Goal: Task Accomplishment & Management: Use online tool/utility

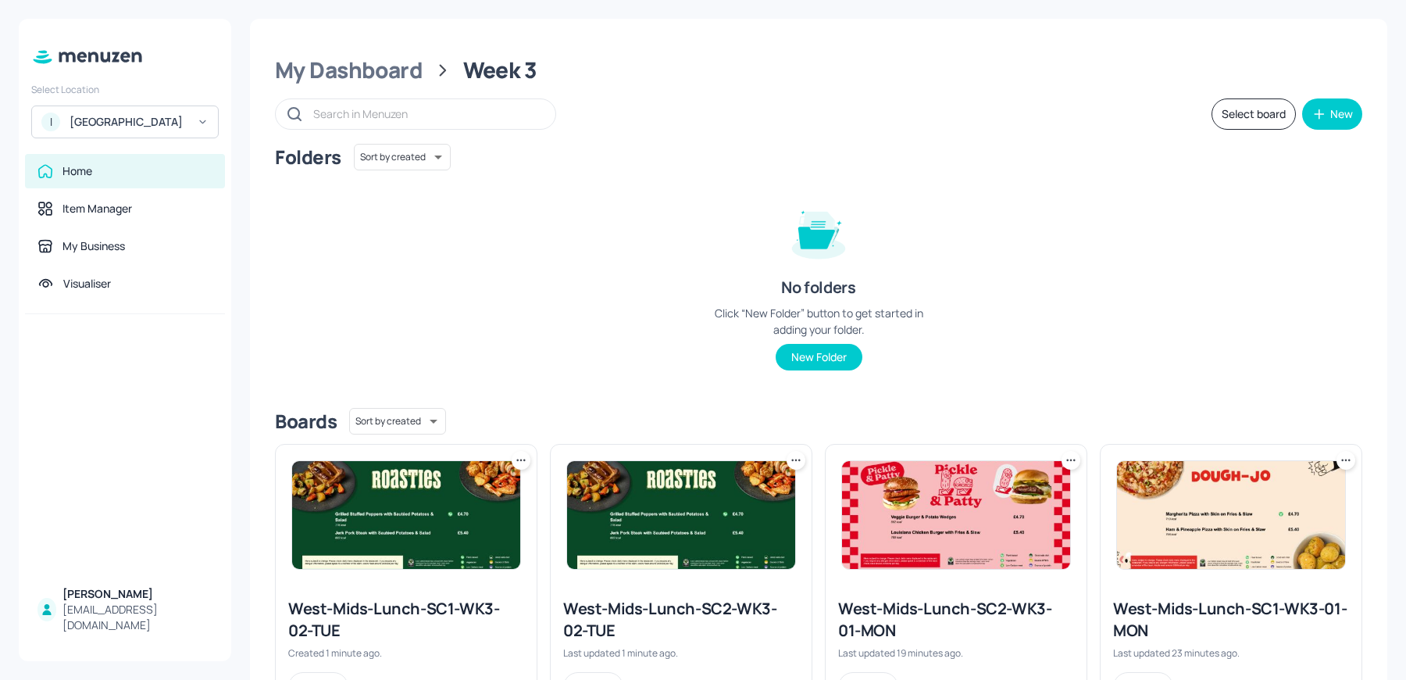
click at [109, 123] on div "[GEOGRAPHIC_DATA]" at bounding box center [129, 122] width 118 height 16
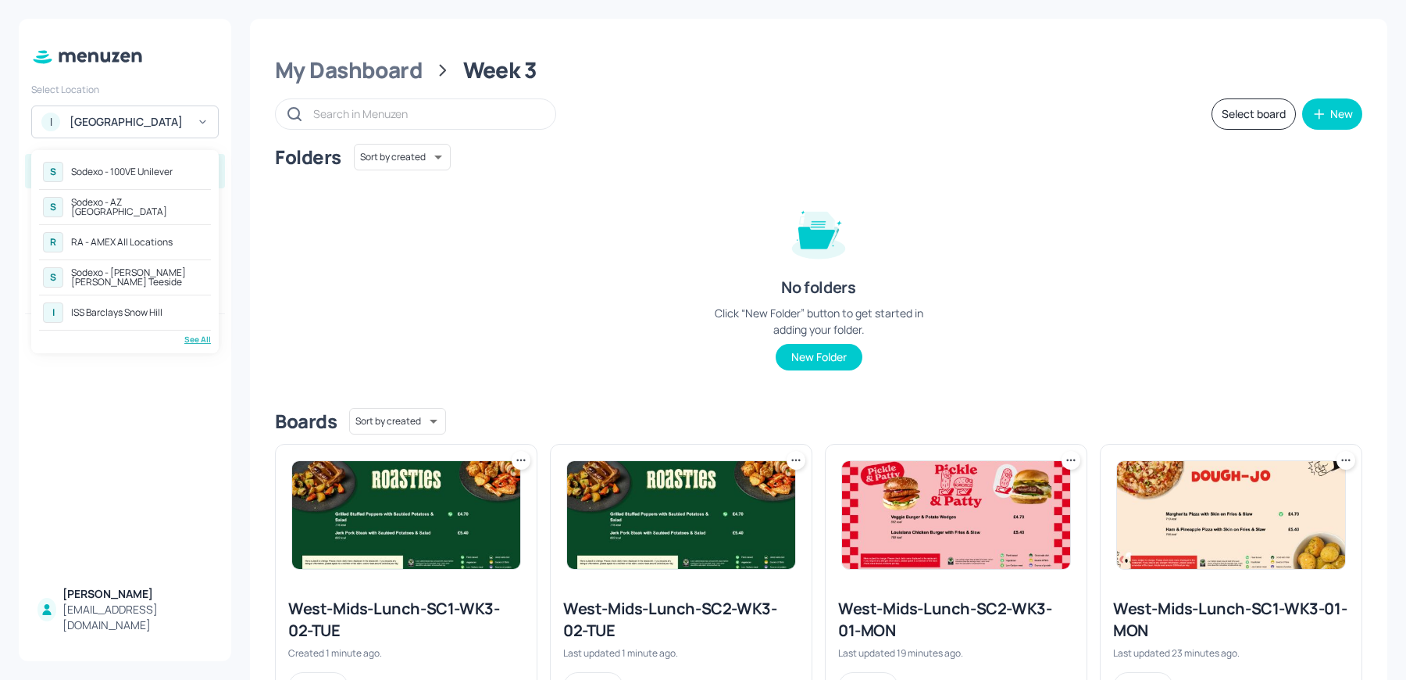
click at [134, 269] on div "Sodexo - [PERSON_NAME] [PERSON_NAME] Teeside" at bounding box center [139, 277] width 136 height 19
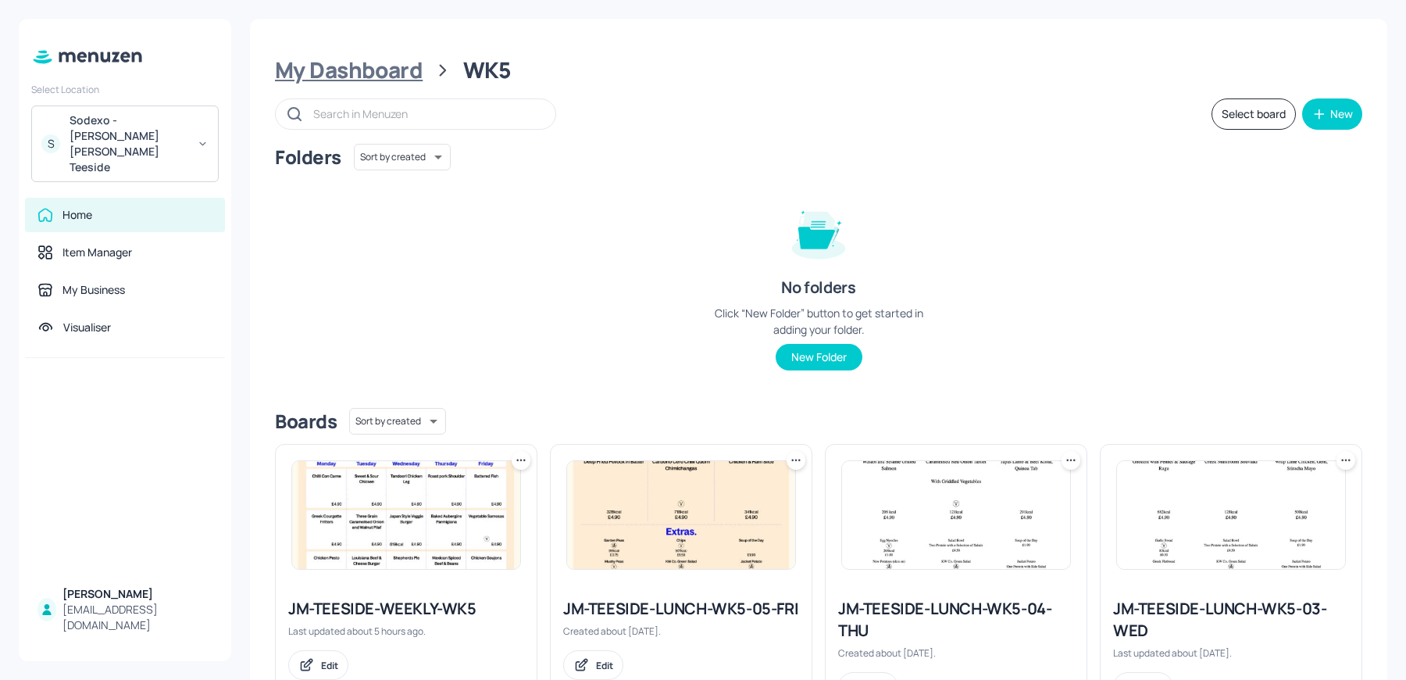
click at [343, 67] on div "My Dashboard" at bounding box center [349, 70] width 148 height 28
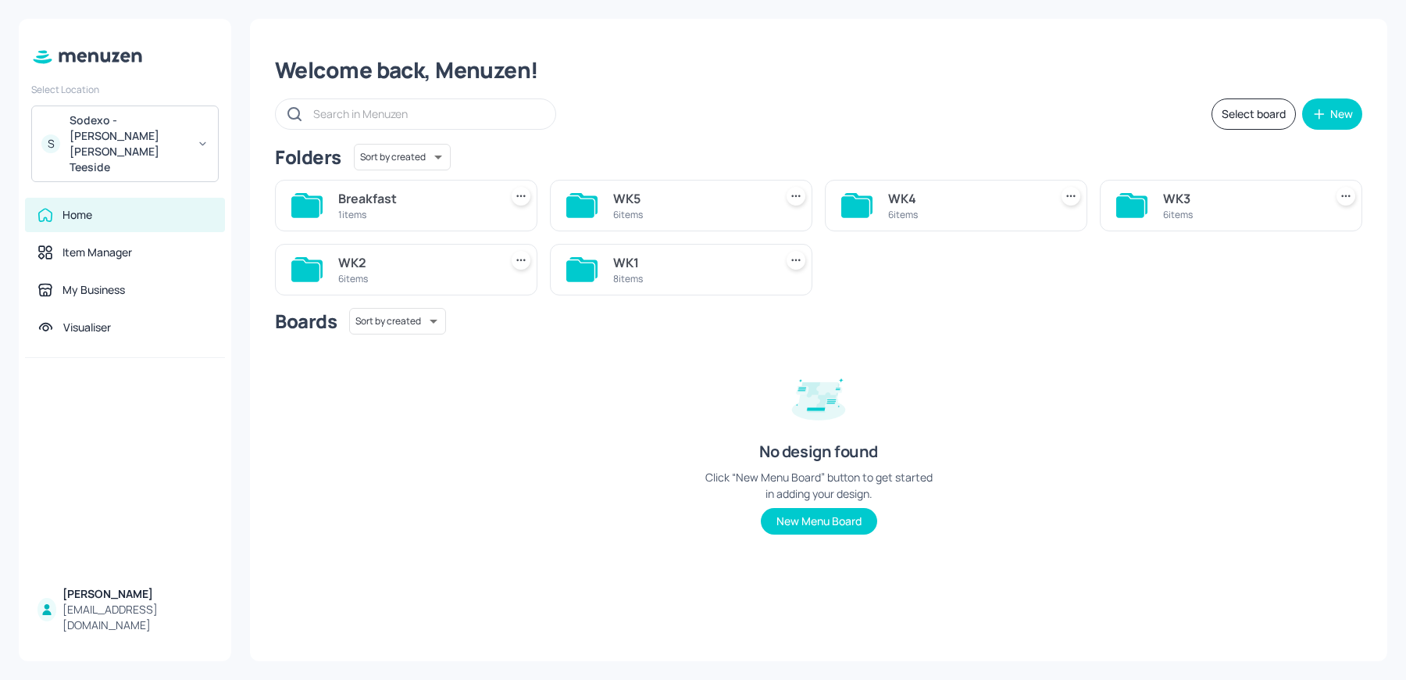
click at [657, 268] on div "WK1" at bounding box center [690, 262] width 155 height 19
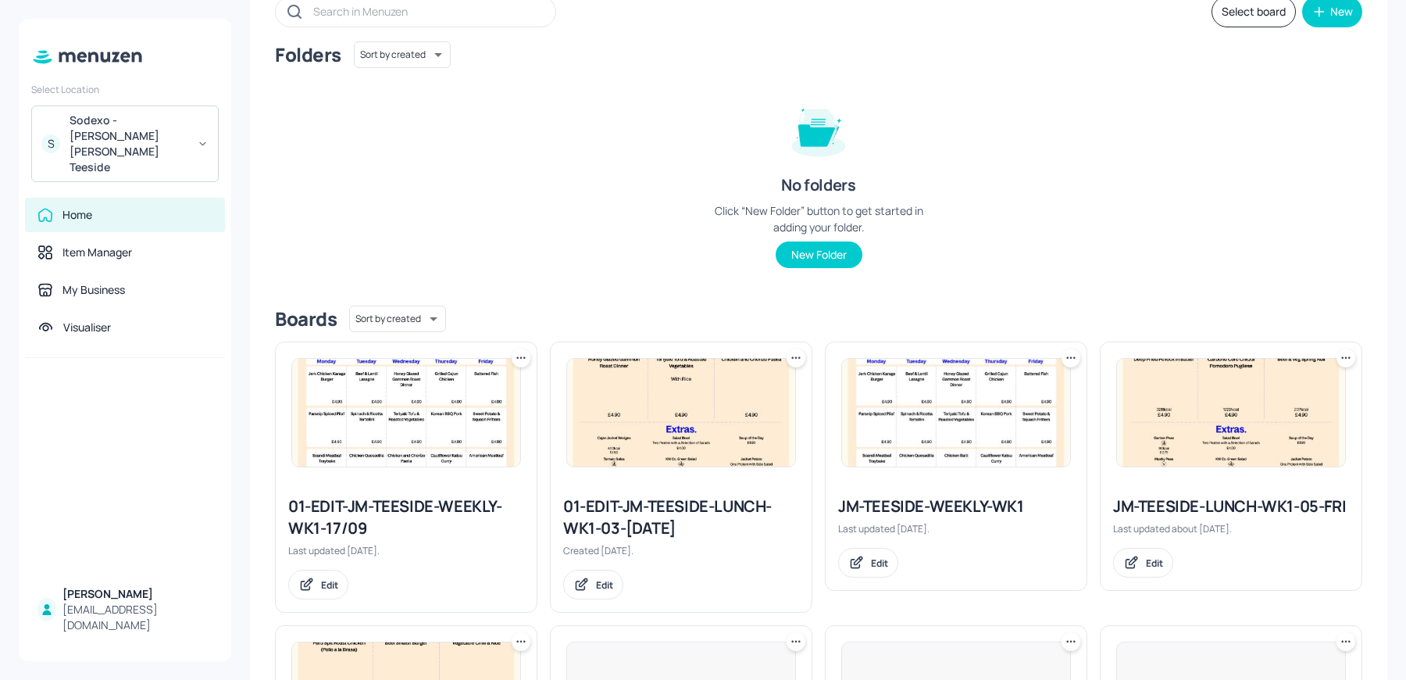
scroll to position [130, 0]
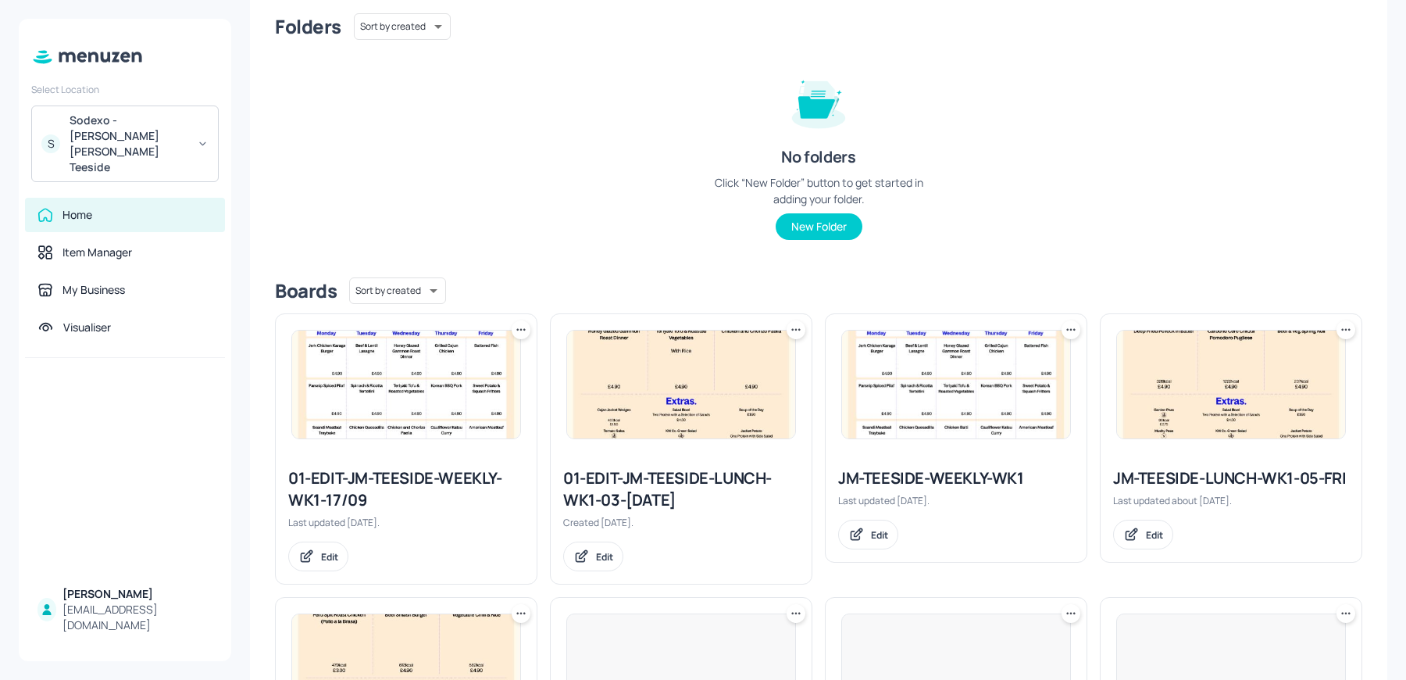
click at [388, 380] on img at bounding box center [406, 384] width 228 height 108
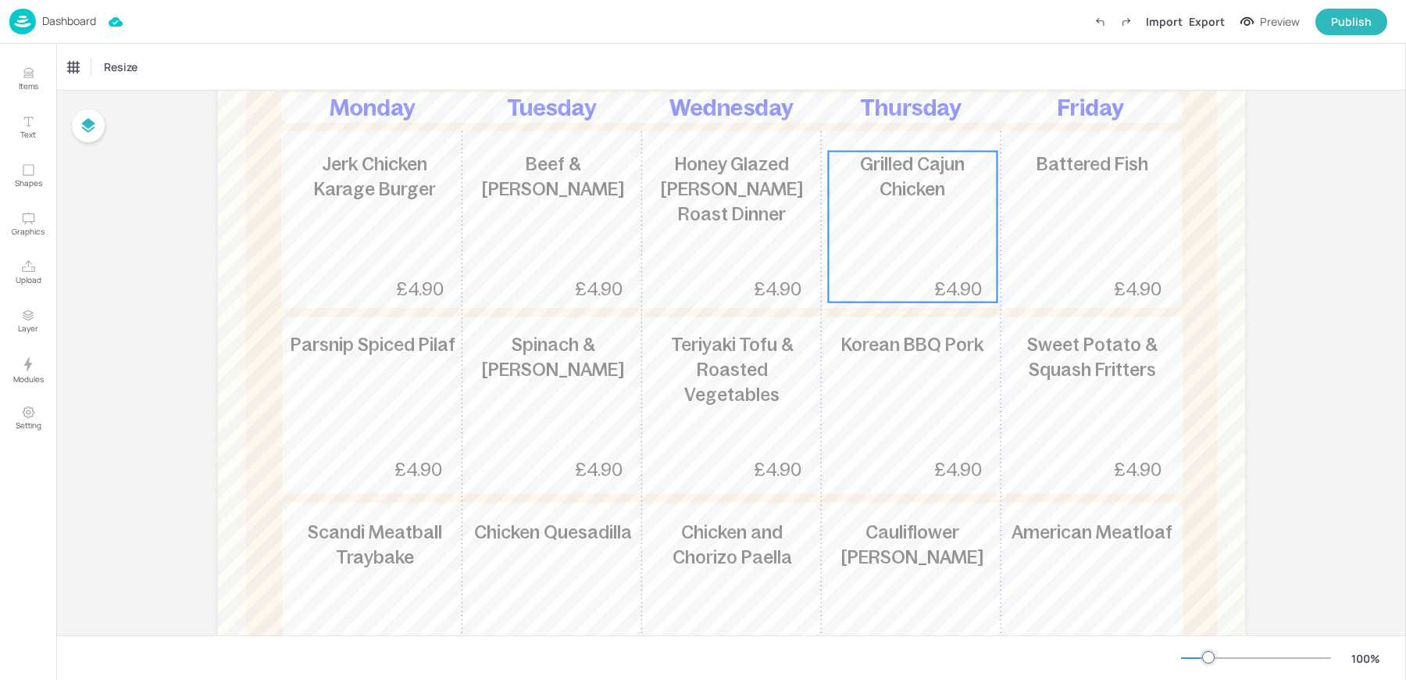
scroll to position [278, 0]
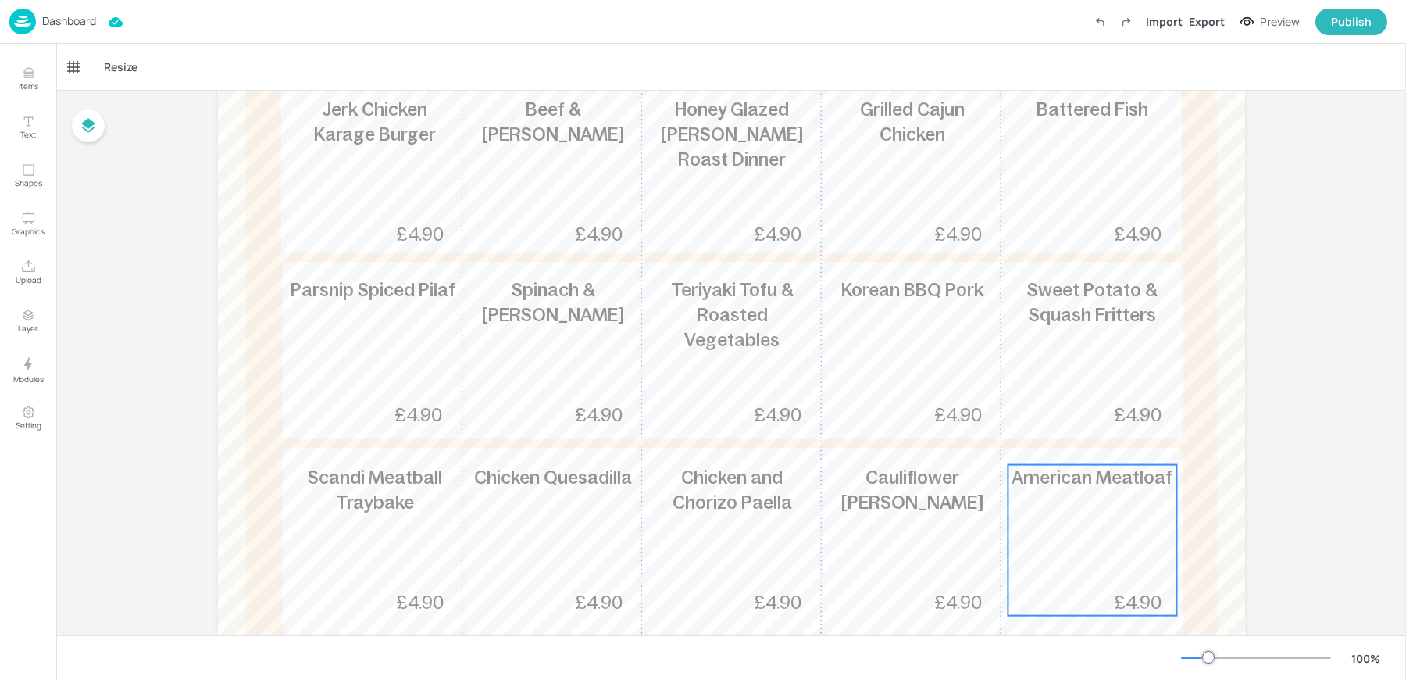
click at [1050, 484] on span "American Meatloaf" at bounding box center [1092, 477] width 161 height 20
click at [17, 68] on button "Items" at bounding box center [27, 78] width 45 height 45
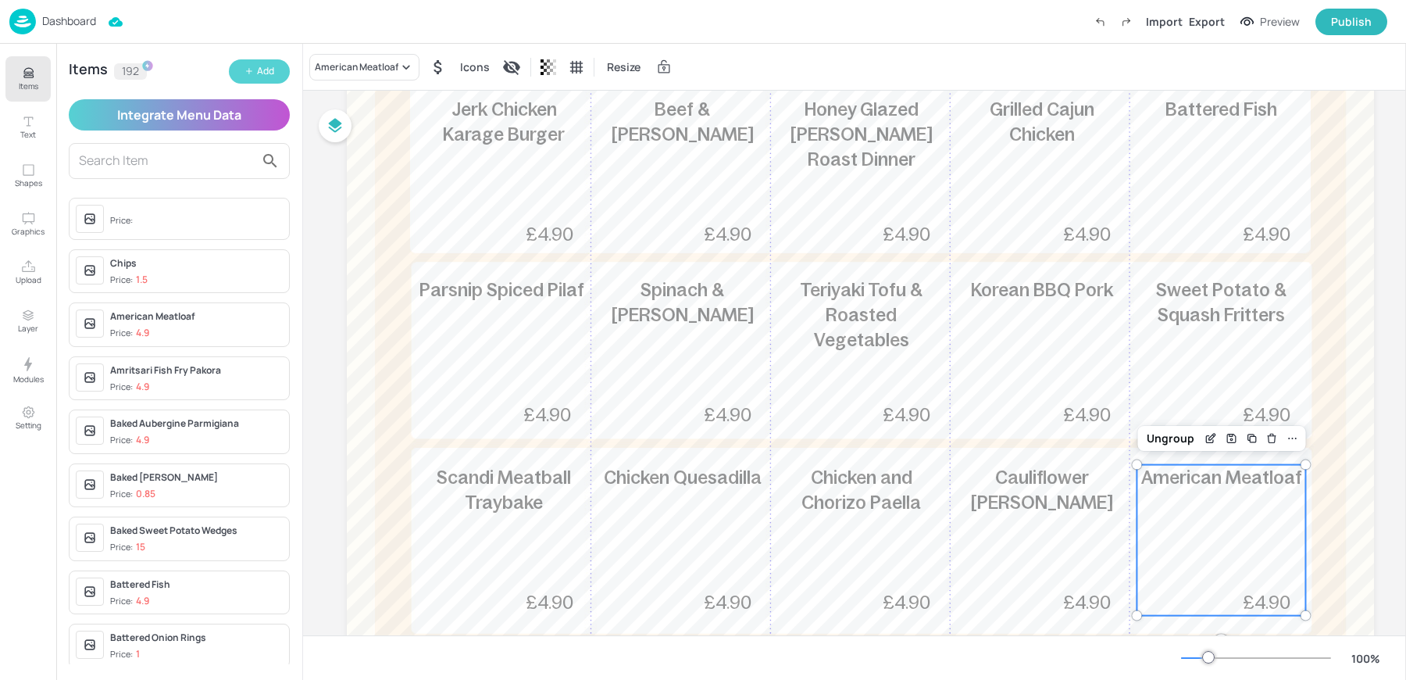
click at [249, 73] on icon "button" at bounding box center [249, 71] width 0 height 5
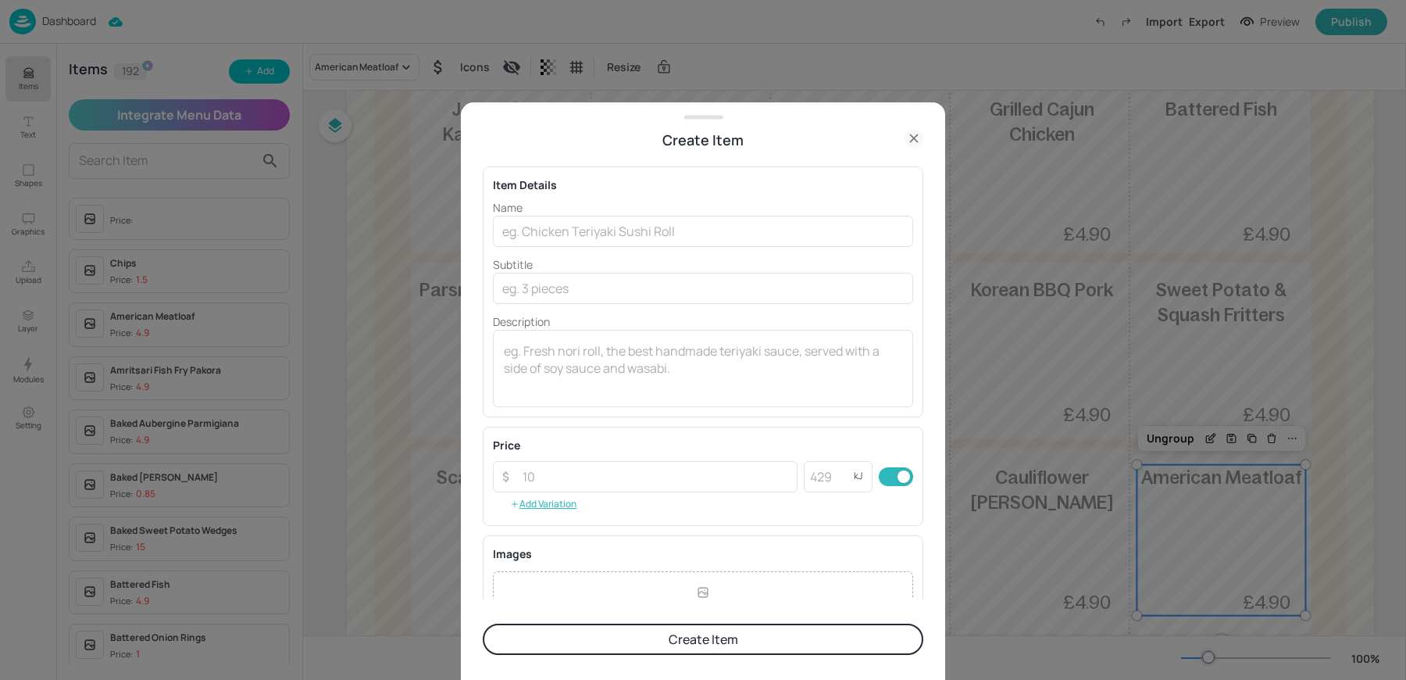
click at [919, 137] on icon at bounding box center [914, 138] width 19 height 19
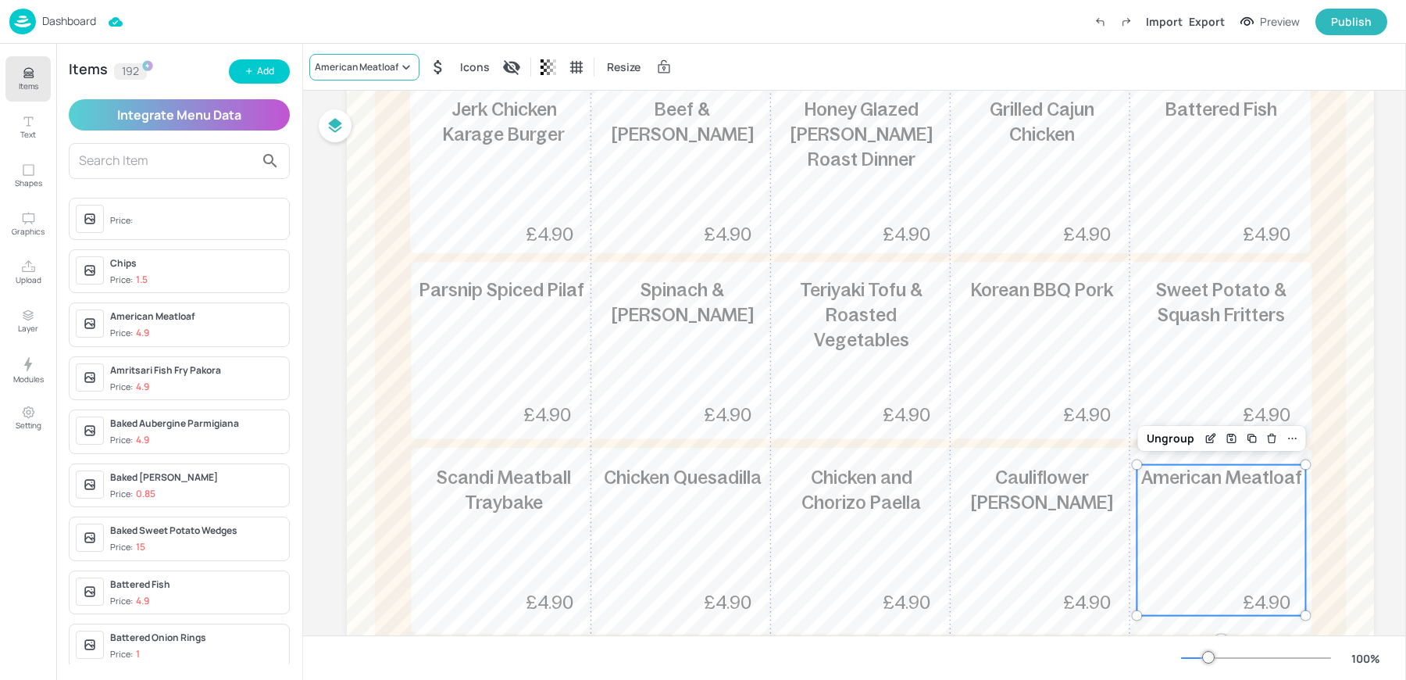
click at [312, 72] on div "American Meatloaf" at bounding box center [364, 67] width 110 height 27
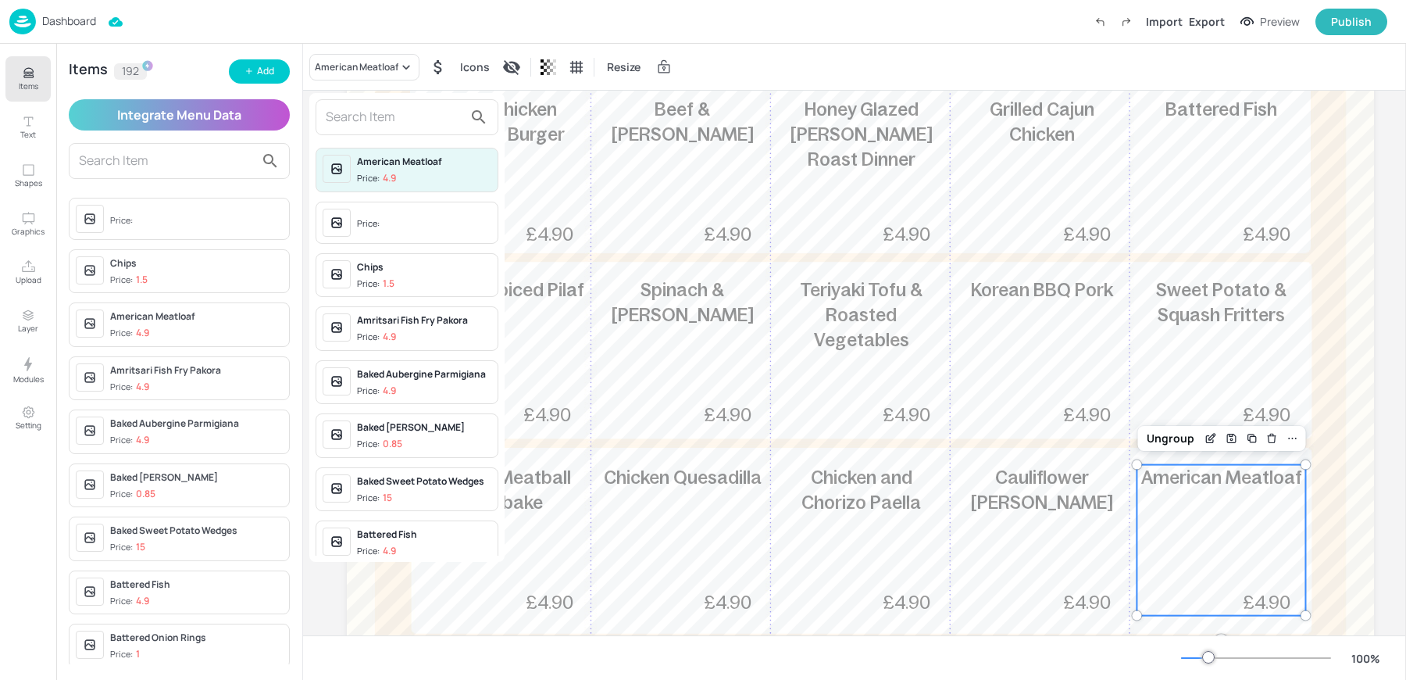
click at [351, 114] on input "text" at bounding box center [394, 117] width 137 height 25
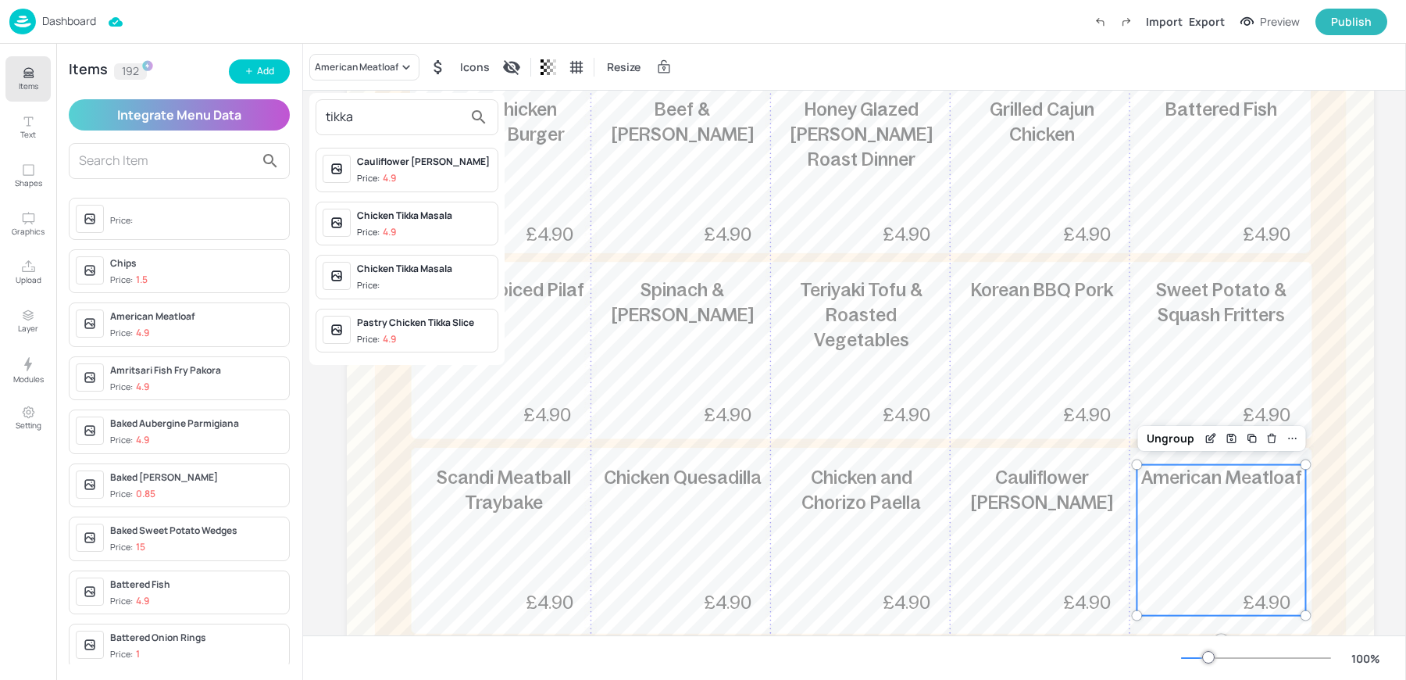
type input "tikka"
click at [405, 326] on div "Pastry Chicken Tikka Slice" at bounding box center [424, 323] width 134 height 14
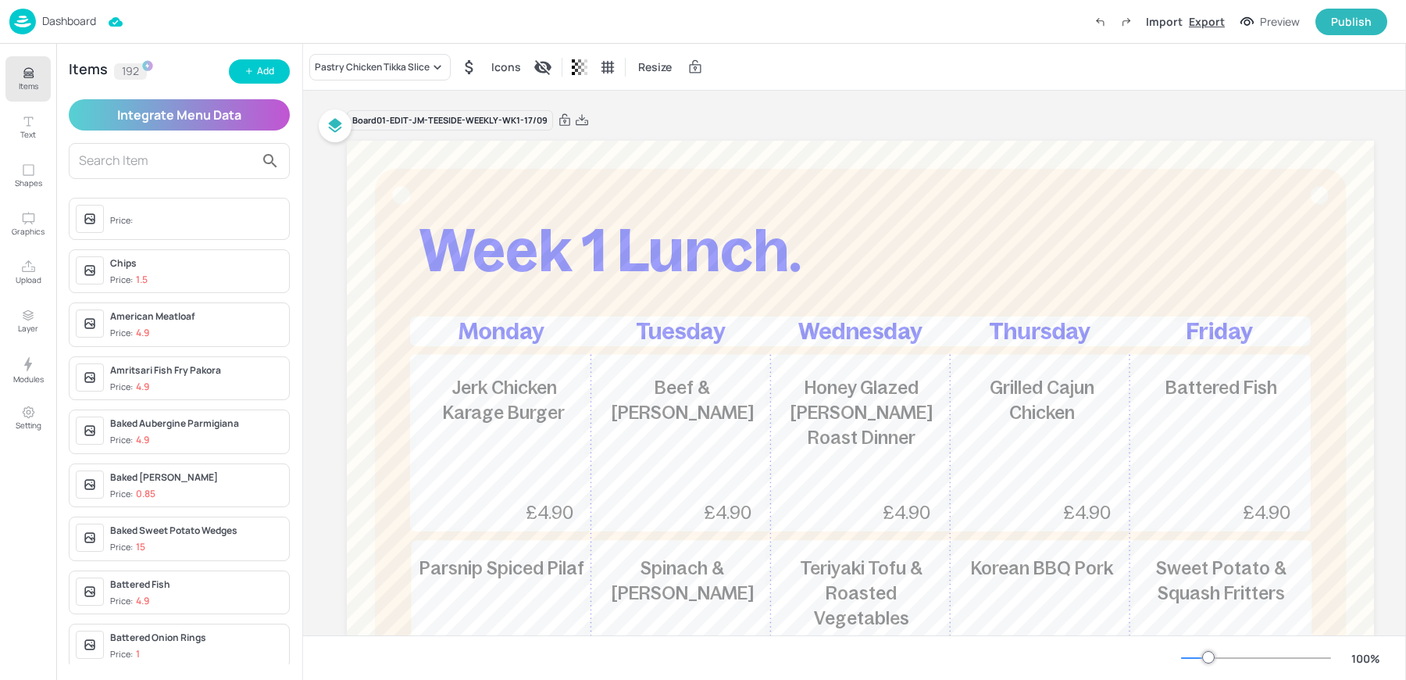
click at [1199, 21] on div "Export" at bounding box center [1207, 21] width 36 height 16
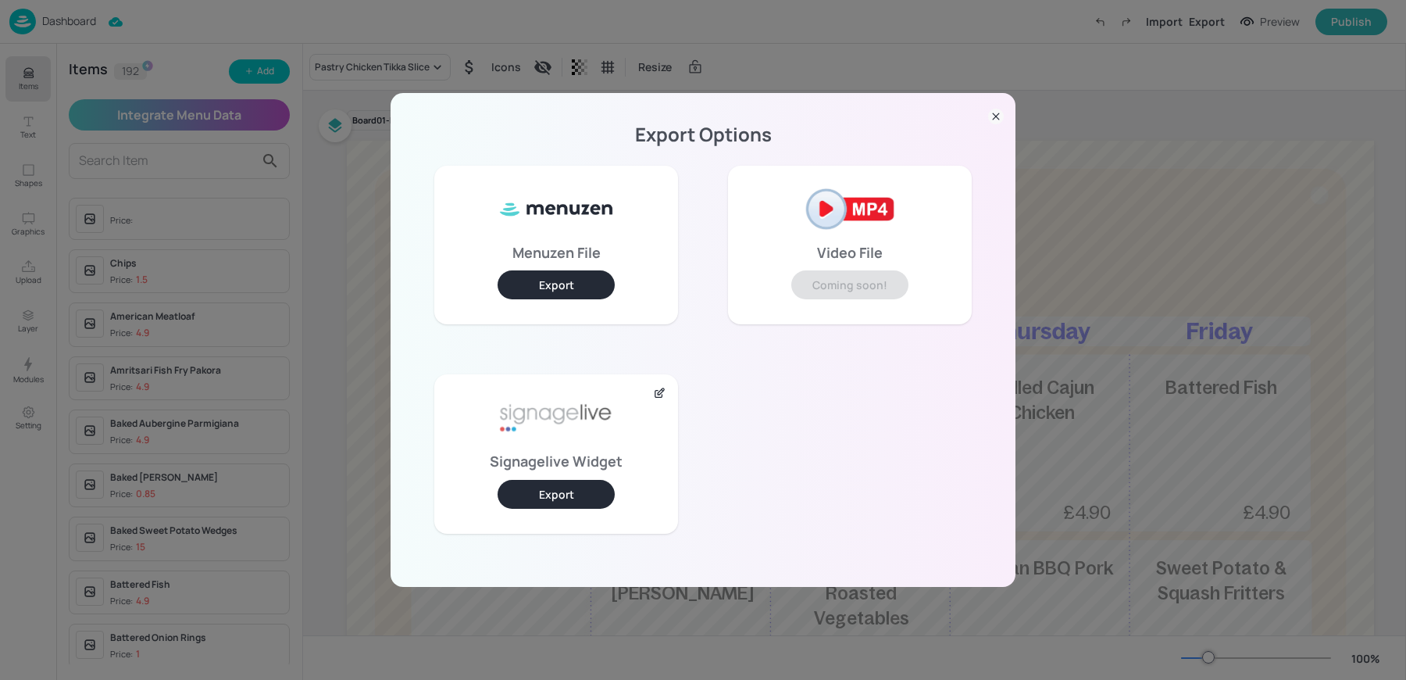
click at [594, 489] on button "Export" at bounding box center [556, 494] width 117 height 29
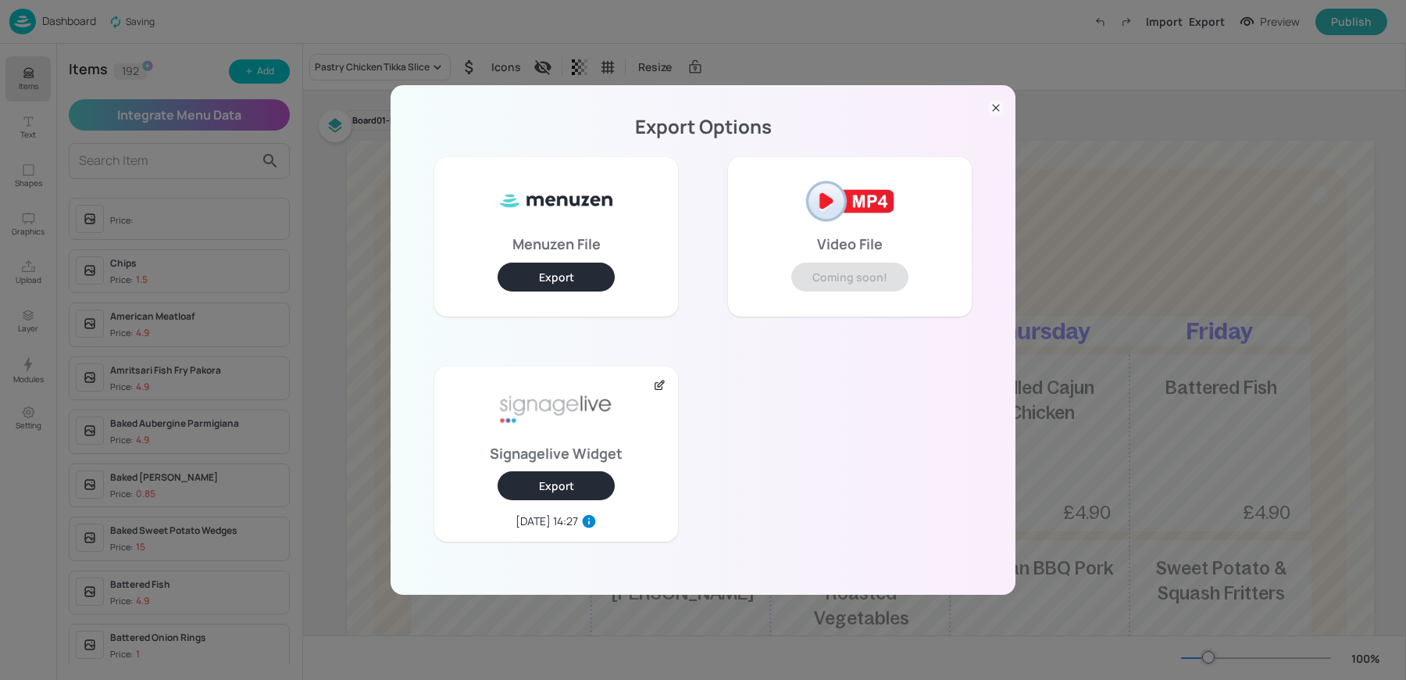
click at [13, 33] on div "Export Options Menuzen File Export Video File Coming soon! Signagelive Widget E…" at bounding box center [703, 340] width 1406 height 680
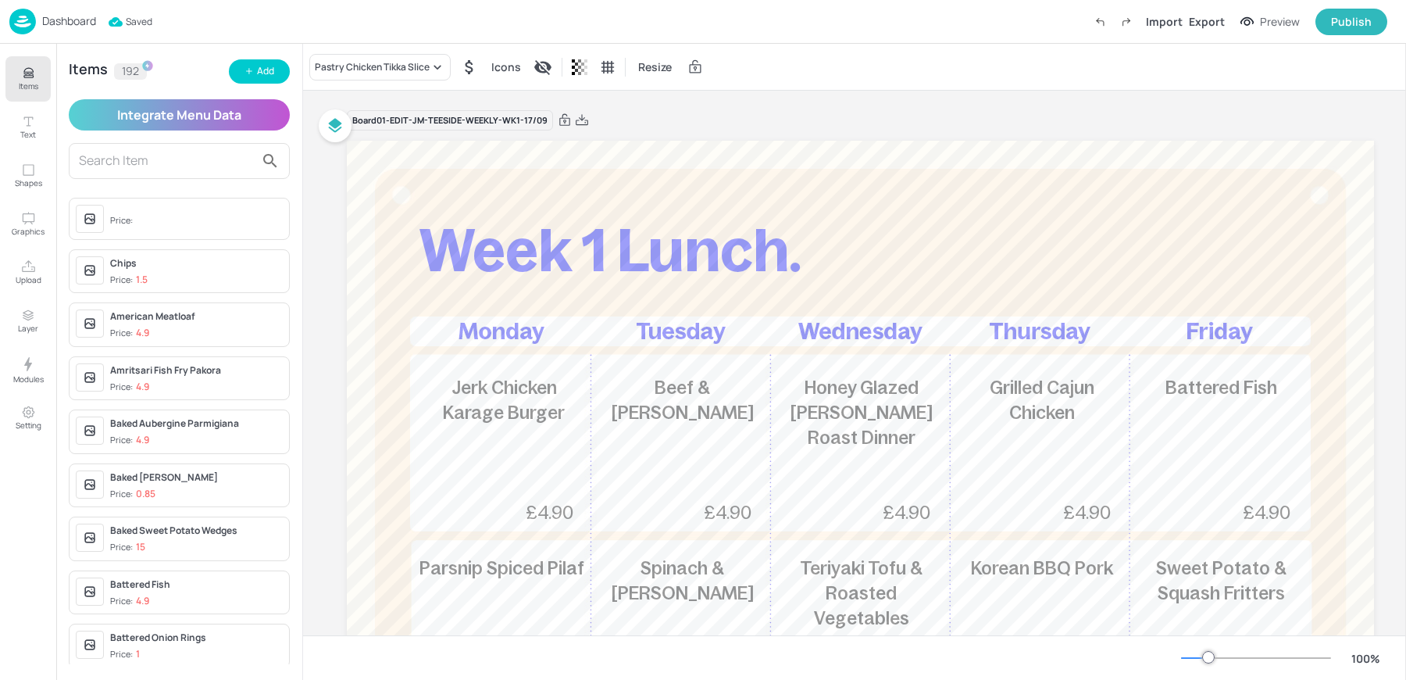
click at [41, 30] on div "Dashboard" at bounding box center [52, 22] width 87 height 26
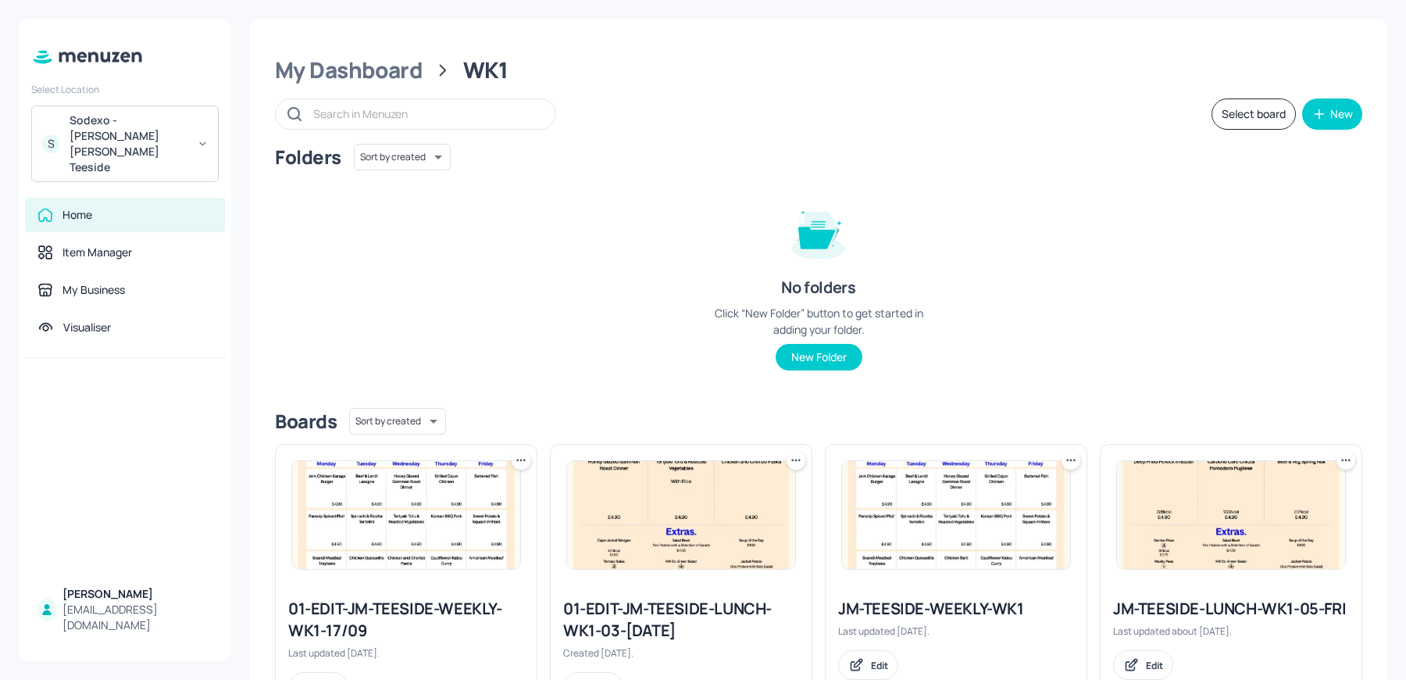
scroll to position [229, 0]
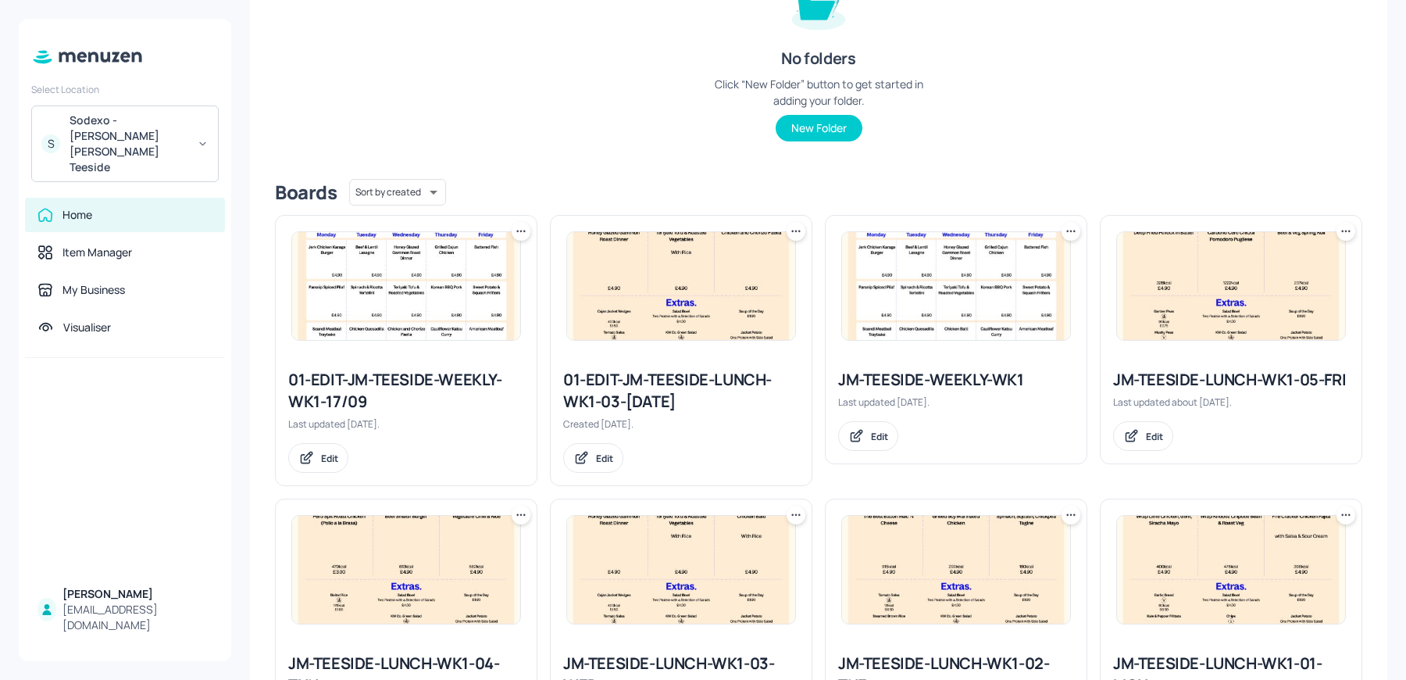
click at [1348, 230] on icon at bounding box center [1346, 231] width 16 height 16
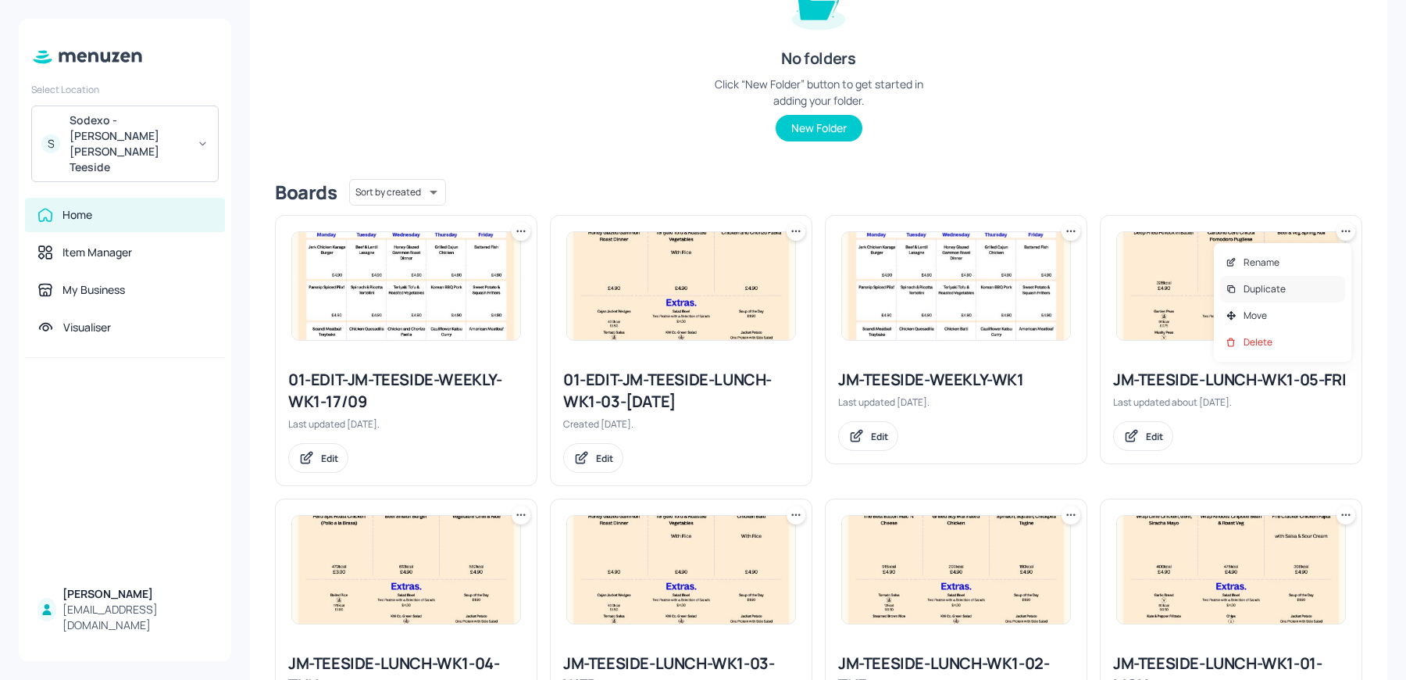
click at [1249, 282] on p "Duplicate" at bounding box center [1265, 289] width 42 height 14
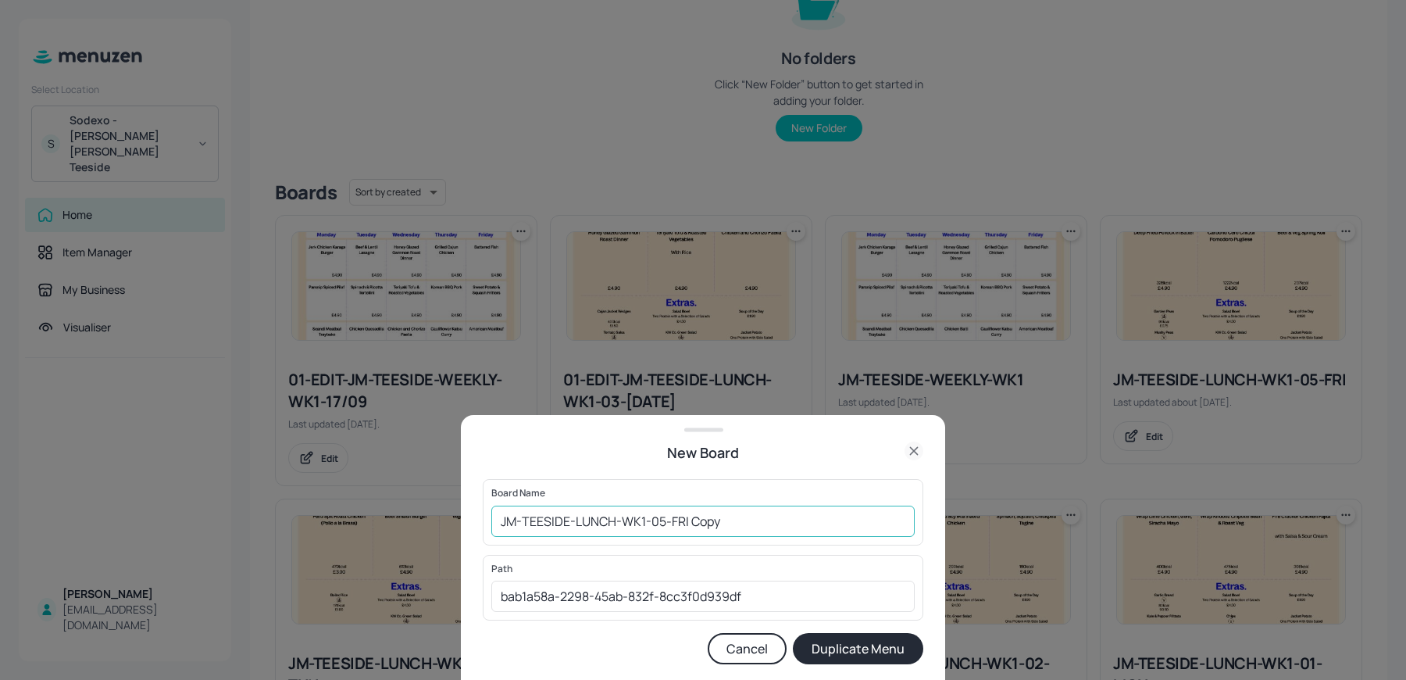
click at [500, 523] on input "JM-TEESIDE-LUNCH-WK1-05-FRI Copy" at bounding box center [702, 520] width 423 height 31
drag, startPoint x: 723, startPoint y: 521, endPoint x: 844, endPoint y: 528, distance: 120.5
click at [844, 528] on input "01ed-JM-TEESIDE-LUNCH-WK1-05-FRI Copy" at bounding box center [702, 520] width 423 height 31
type input "01ed-JM-TEESIDE-LUNCH-WK1-05-FRI 19095"
click at [793, 633] on button "Duplicate Menu" at bounding box center [858, 648] width 130 height 31
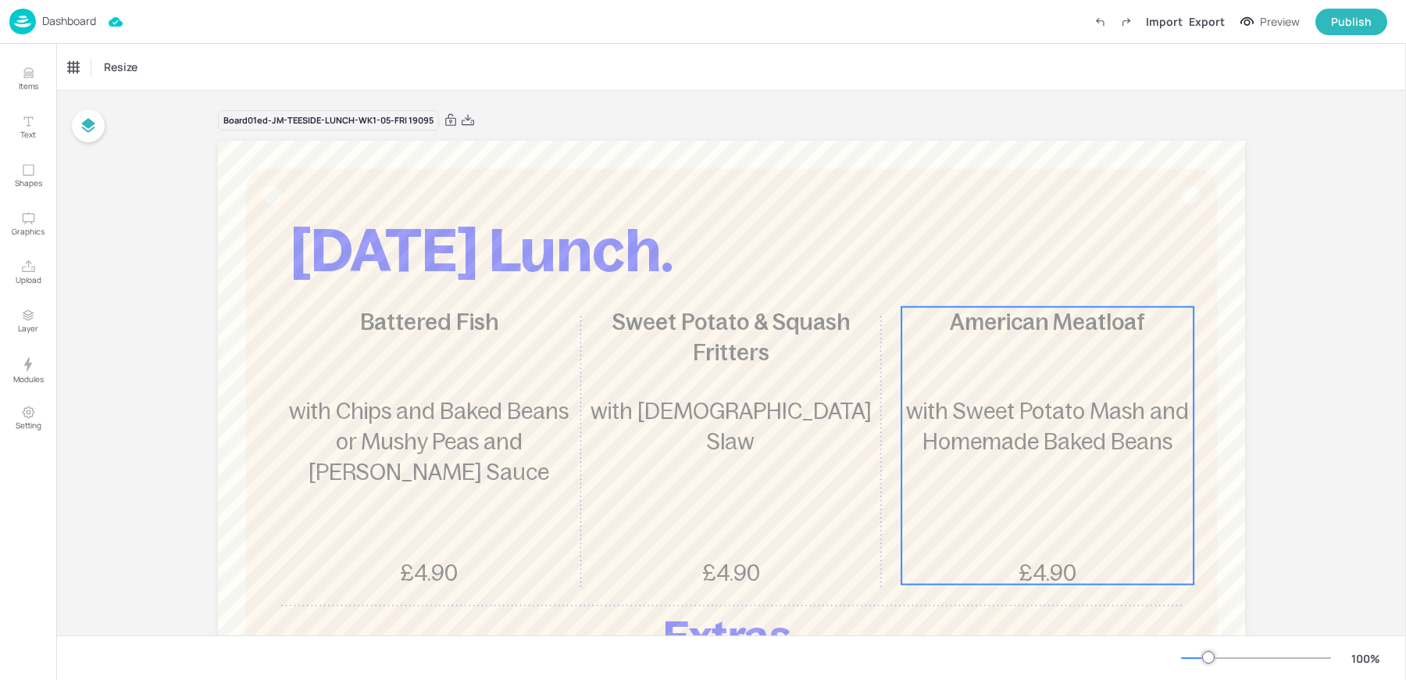
click at [1076, 424] on p "with Sweet Potato Mash and Homemade Baked Beans" at bounding box center [1047, 426] width 292 height 61
click at [82, 68] on div "American Meatloaf" at bounding box center [110, 67] width 84 height 14
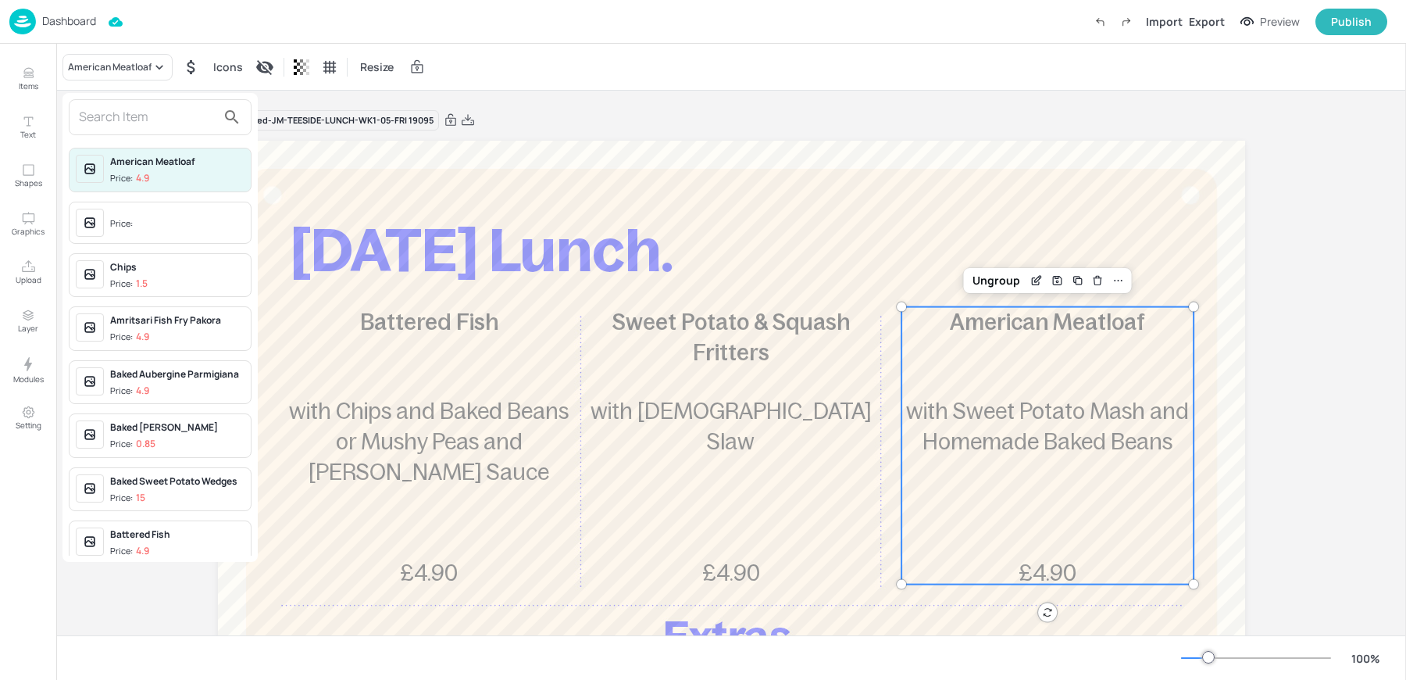
click at [105, 106] on input "text" at bounding box center [147, 117] width 137 height 25
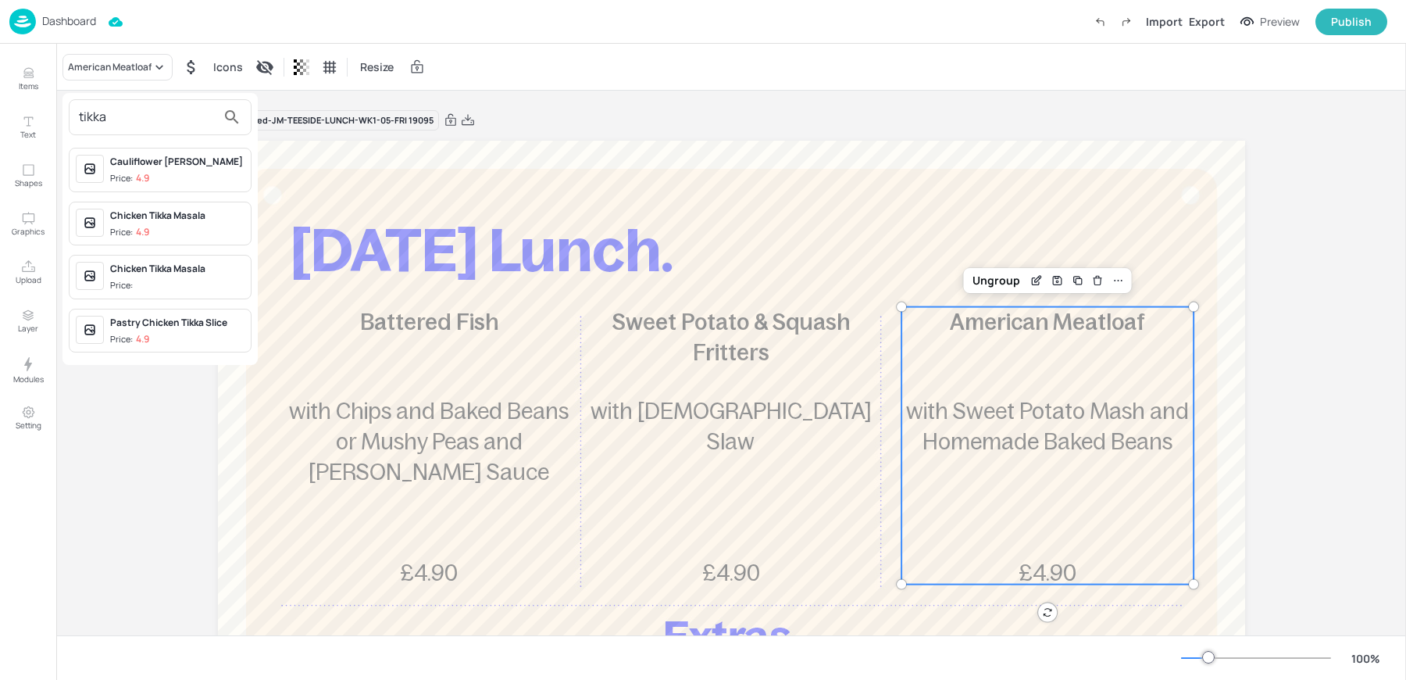
type input "tikka"
click at [154, 329] on div "Pastry Chicken Tikka Slice Price: 4.9" at bounding box center [177, 331] width 134 height 30
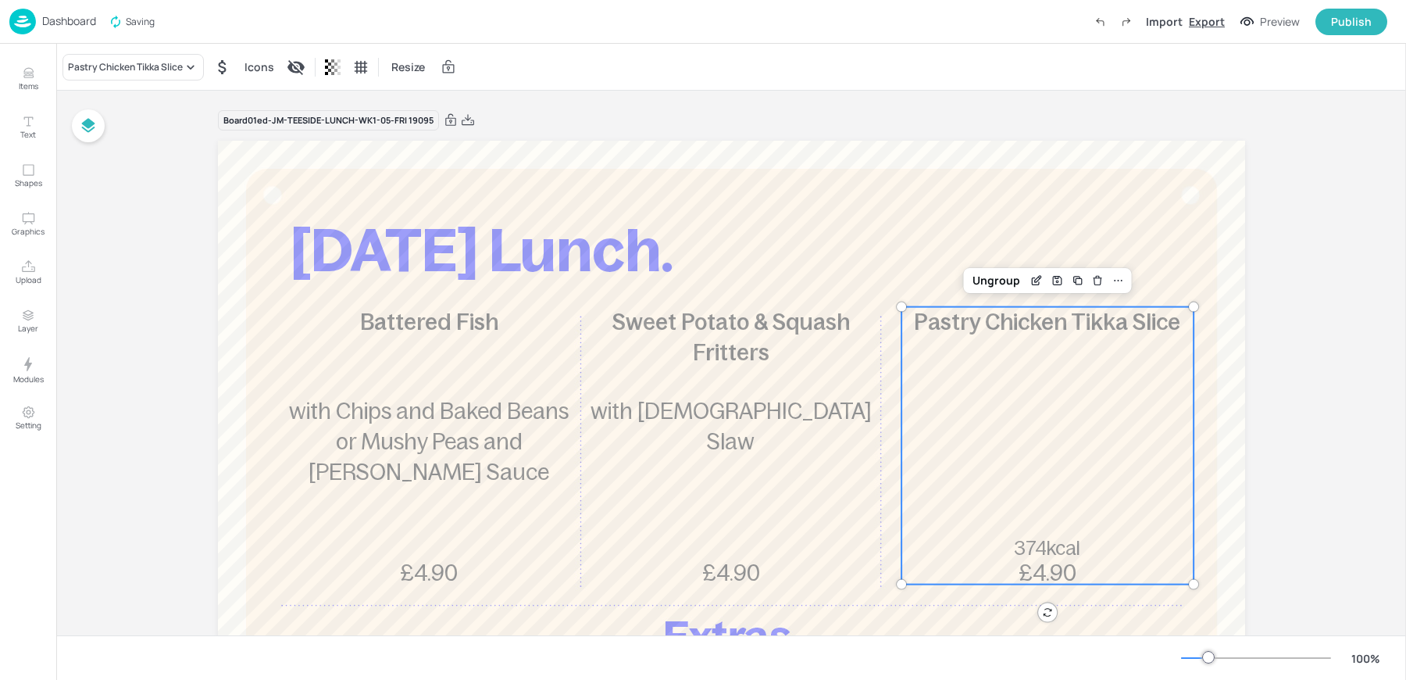
click at [1212, 19] on div "Export" at bounding box center [1207, 21] width 36 height 16
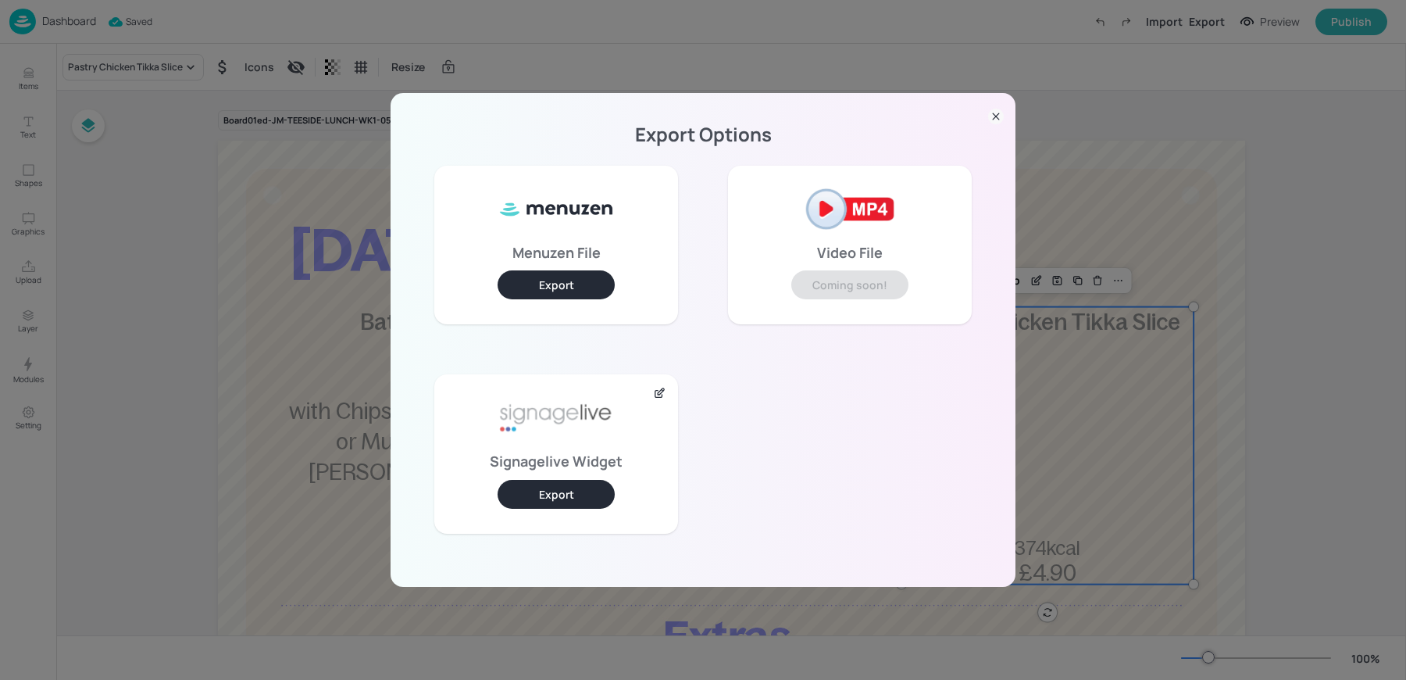
click at [578, 496] on button "Export" at bounding box center [556, 494] width 117 height 29
